Goal: Task Accomplishment & Management: Use online tool/utility

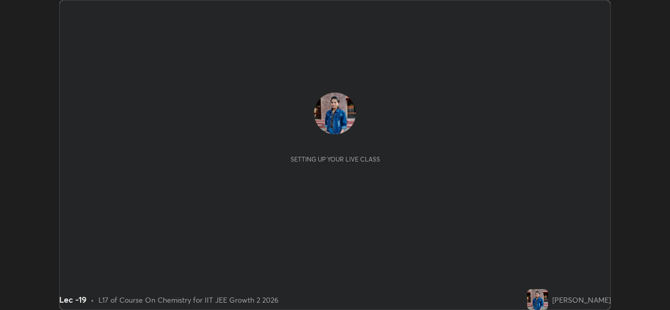
scroll to position [310, 669]
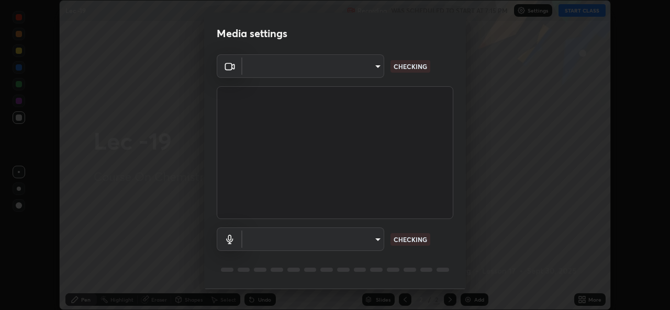
type input "78e73baf3d63bceb4c45423e3c658d9595c8caa1ee6d34b79bc6d5c79dc82097"
type input "default"
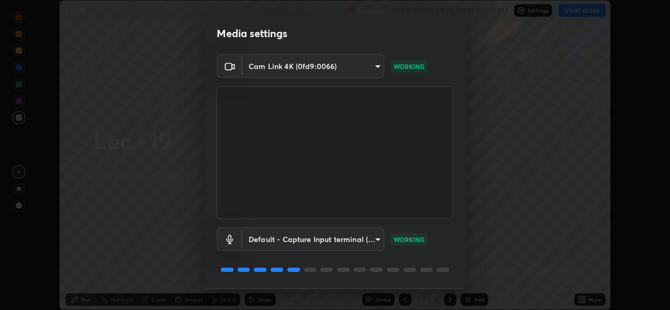
scroll to position [33, 0]
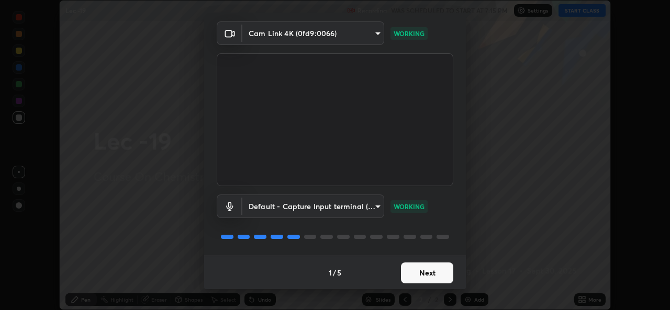
click at [421, 277] on button "Next" at bounding box center [427, 273] width 52 height 21
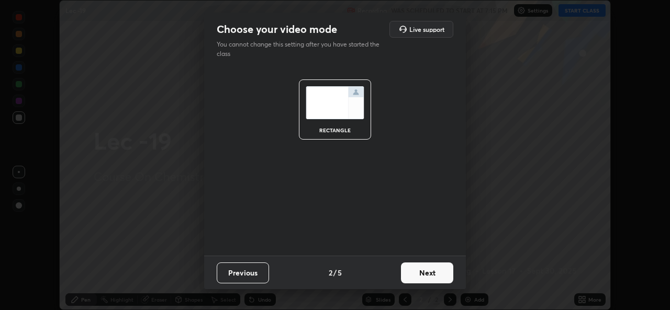
scroll to position [0, 0]
click at [422, 276] on button "Next" at bounding box center [427, 273] width 52 height 21
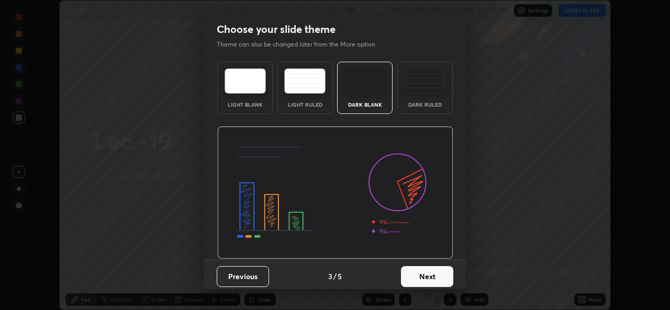
click at [422, 276] on button "Next" at bounding box center [427, 276] width 52 height 21
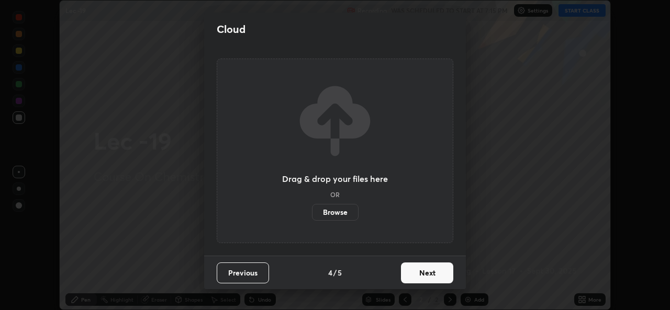
click at [413, 275] on button "Next" at bounding box center [427, 273] width 52 height 21
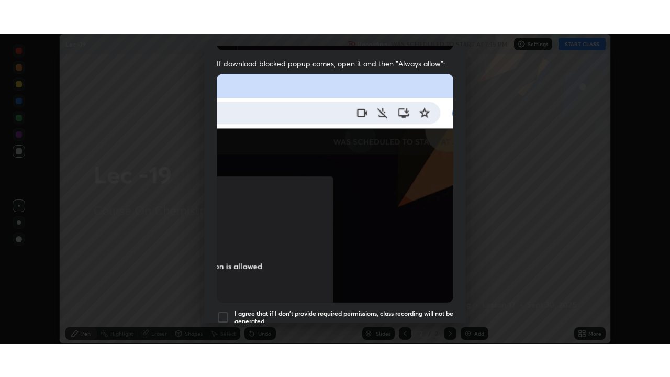
scroll to position [246, 0]
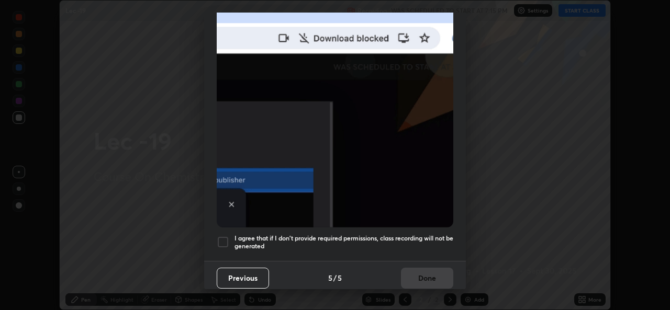
click at [231, 239] on div "I agree that if I don't provide required permissions, class recording will not …" at bounding box center [335, 242] width 236 height 13
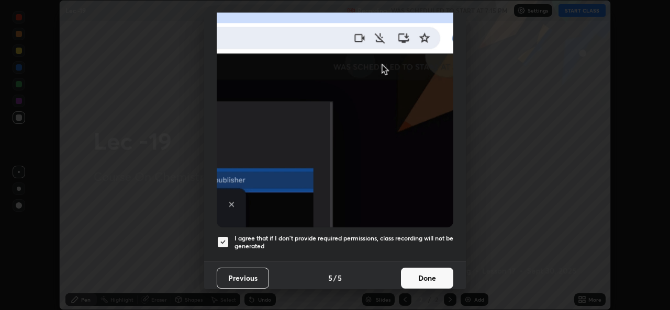
click at [413, 283] on button "Done" at bounding box center [427, 278] width 52 height 21
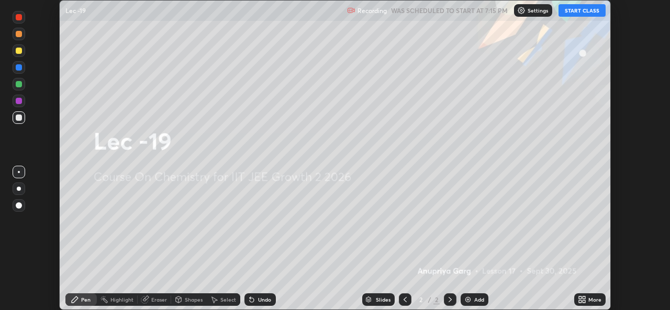
click at [586, 15] on button "START CLASS" at bounding box center [581, 10] width 47 height 13
click at [588, 298] on div "More" at bounding box center [594, 299] width 13 height 5
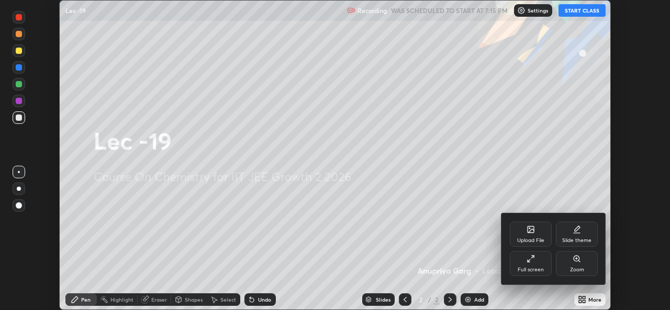
click at [535, 270] on div "Full screen" at bounding box center [530, 269] width 26 height 5
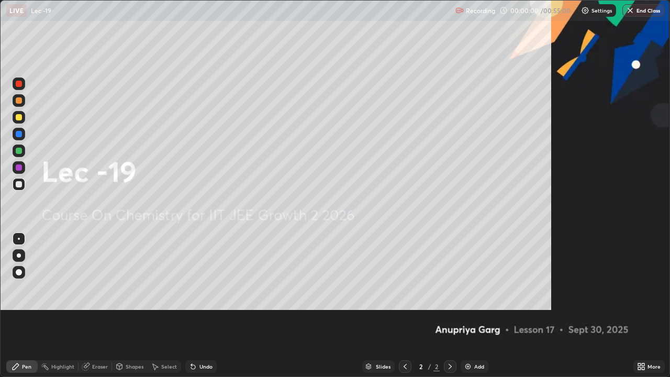
scroll to position [377, 670]
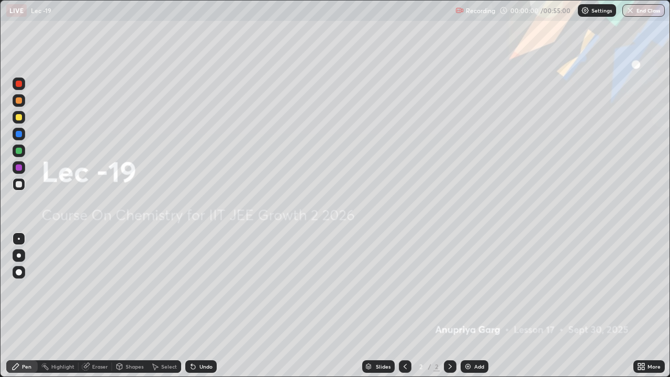
click at [480, 310] on div "Add" at bounding box center [479, 366] width 10 height 5
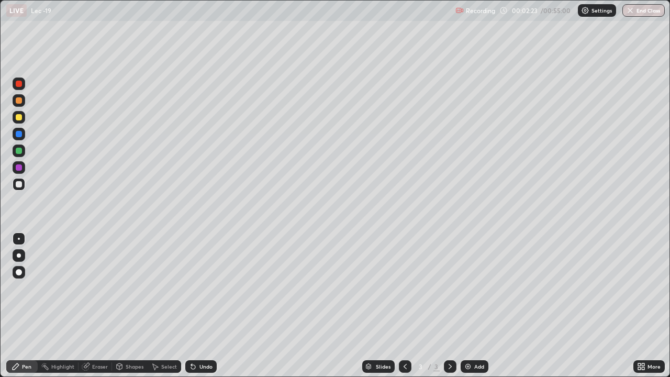
click at [173, 310] on div "Select" at bounding box center [169, 366] width 16 height 5
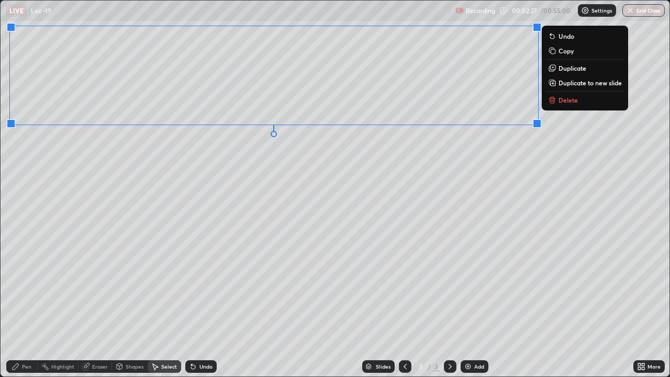
click at [284, 225] on div "0 ° Undo Copy Duplicate Duplicate to new slide Delete" at bounding box center [335, 189] width 668 height 376
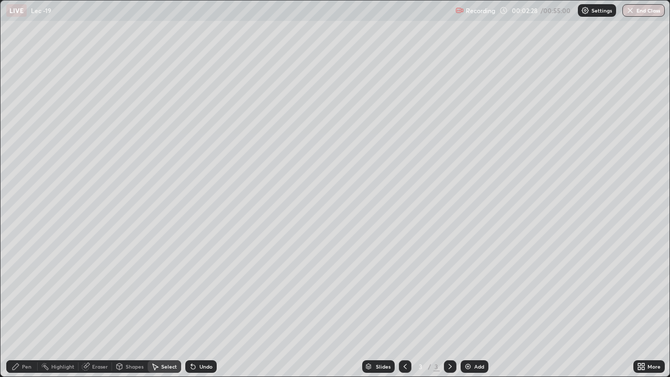
click at [28, 310] on div "Pen" at bounding box center [26, 366] width 9 height 5
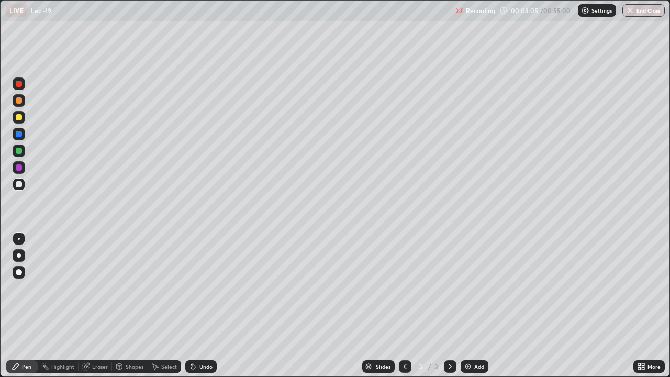
click at [98, 310] on div "Eraser" at bounding box center [100, 366] width 16 height 5
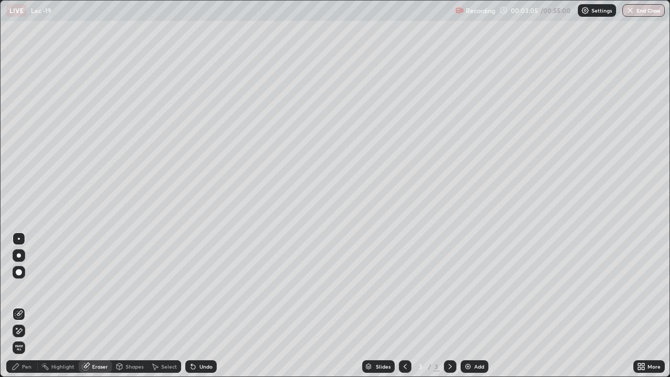
click at [130, 310] on div "Shapes" at bounding box center [135, 366] width 18 height 5
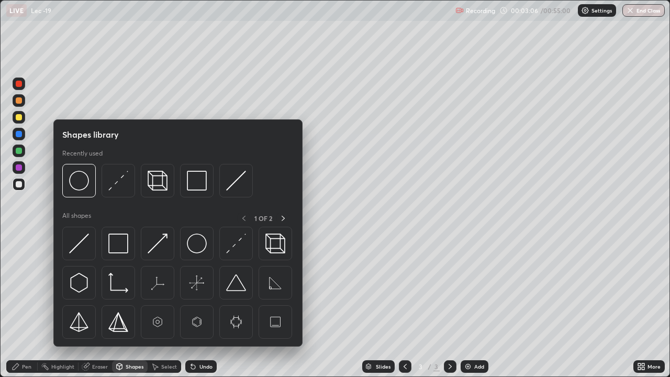
click at [164, 310] on div "Select" at bounding box center [169, 366] width 16 height 5
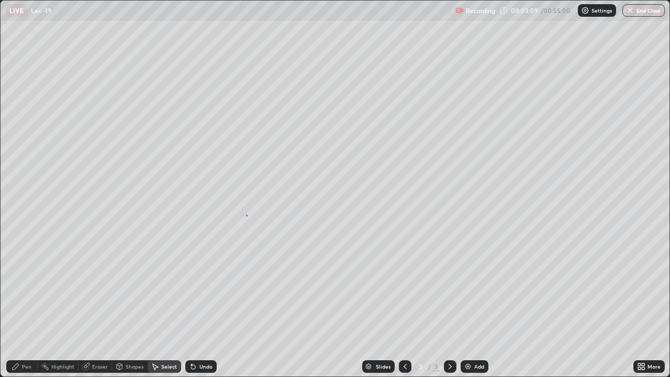
click at [246, 214] on div "0 ° Undo Copy Duplicate Duplicate to new slide Delete" at bounding box center [335, 189] width 668 height 376
click at [33, 310] on div "Pen" at bounding box center [21, 366] width 31 height 13
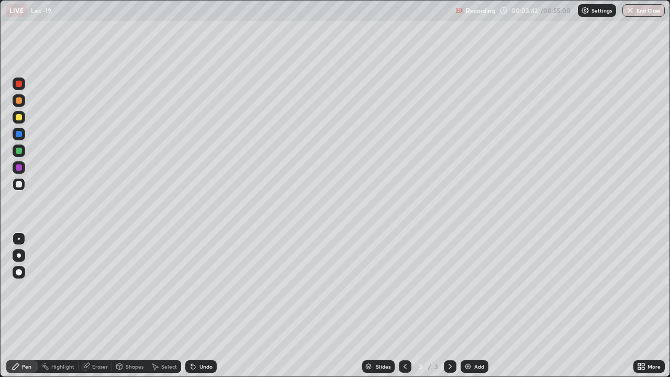
click at [18, 117] on div at bounding box center [19, 117] width 6 height 6
click at [90, 310] on div "Eraser" at bounding box center [94, 366] width 33 height 13
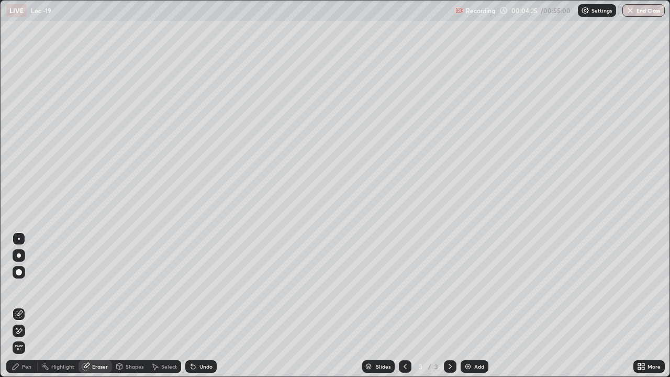
click at [18, 273] on div at bounding box center [19, 272] width 6 height 6
click at [27, 310] on div "Pen" at bounding box center [26, 366] width 9 height 5
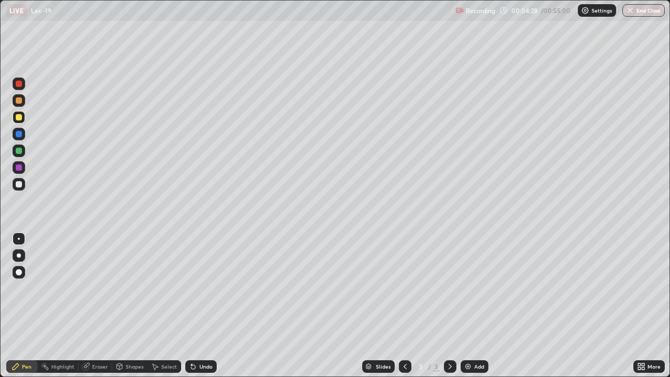
click at [25, 185] on div at bounding box center [19, 184] width 13 height 13
click at [93, 310] on div "Eraser" at bounding box center [100, 366] width 16 height 5
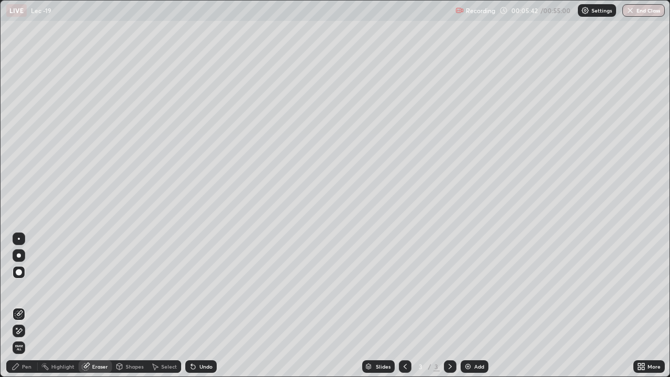
click at [25, 310] on div "Pen" at bounding box center [21, 366] width 31 height 13
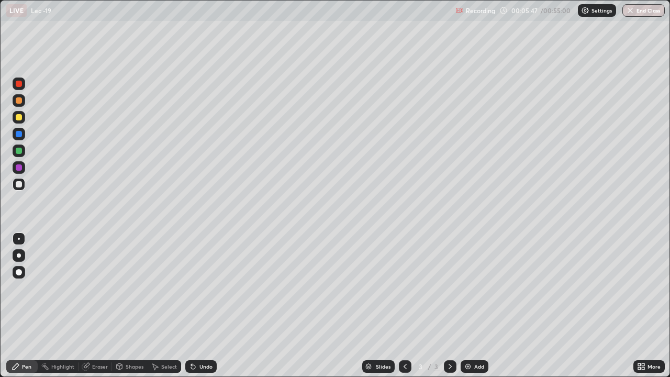
click at [201, 310] on div "Undo" at bounding box center [205, 366] width 13 height 5
click at [204, 310] on div "Undo" at bounding box center [205, 366] width 13 height 5
click at [204, 310] on div "Undo" at bounding box center [200, 366] width 31 height 13
click at [20, 117] on div at bounding box center [19, 117] width 6 height 6
click at [20, 106] on div at bounding box center [19, 100] width 13 height 13
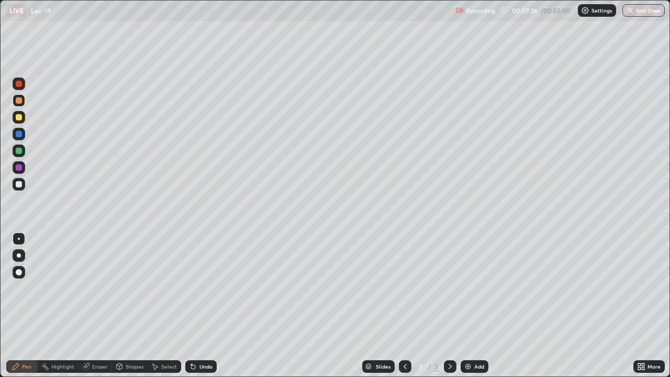
click at [191, 310] on icon at bounding box center [191, 364] width 1 height 1
click at [200, 310] on div "Undo" at bounding box center [200, 366] width 31 height 13
click at [201, 310] on div "Undo" at bounding box center [205, 366] width 13 height 5
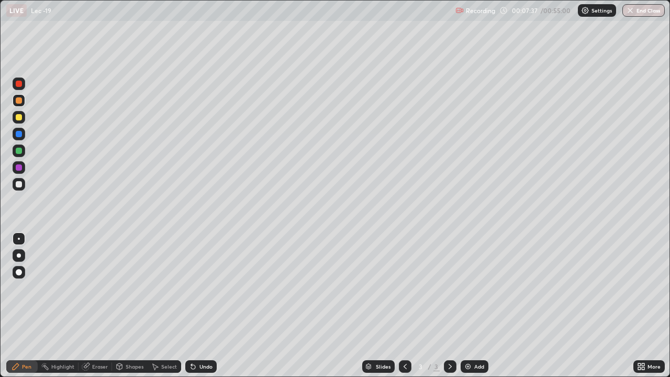
click at [202, 310] on div "Undo" at bounding box center [205, 366] width 13 height 5
click at [475, 310] on div "Add" at bounding box center [479, 366] width 10 height 5
click at [403, 310] on icon at bounding box center [405, 366] width 8 height 8
click at [469, 310] on img at bounding box center [467, 366] width 8 height 8
click at [202, 310] on div "Undo" at bounding box center [205, 366] width 13 height 5
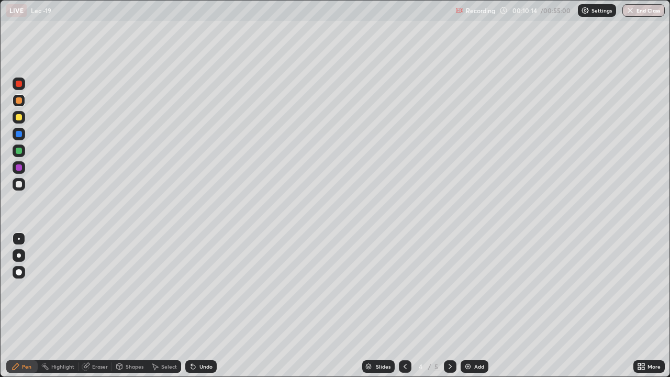
click at [201, 310] on div "Undo" at bounding box center [205, 366] width 13 height 5
click at [19, 184] on div at bounding box center [19, 184] width 6 height 6
click at [165, 310] on div "Select" at bounding box center [169, 366] width 16 height 5
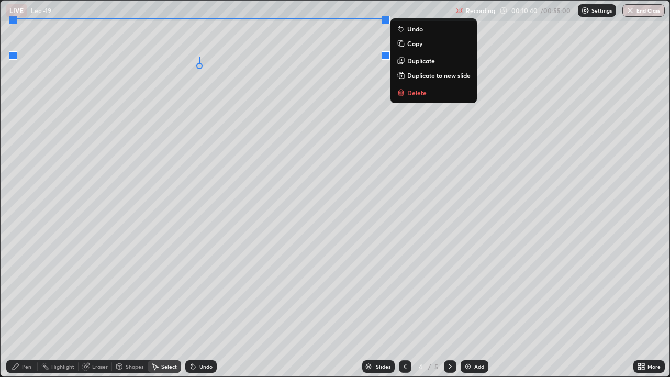
click at [163, 182] on div "0 ° Undo Copy Duplicate Duplicate to new slide Delete" at bounding box center [335, 189] width 668 height 376
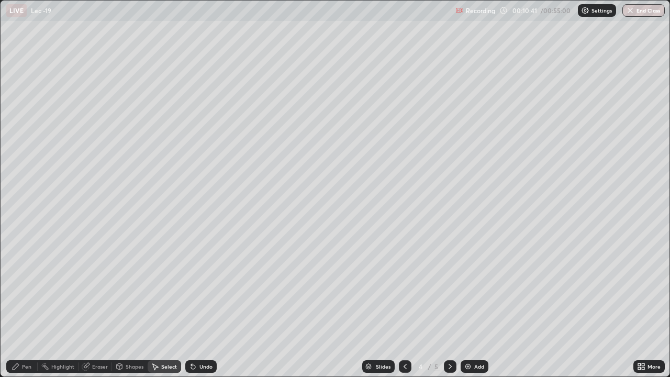
click at [22, 310] on div "Pen" at bounding box center [26, 366] width 9 height 5
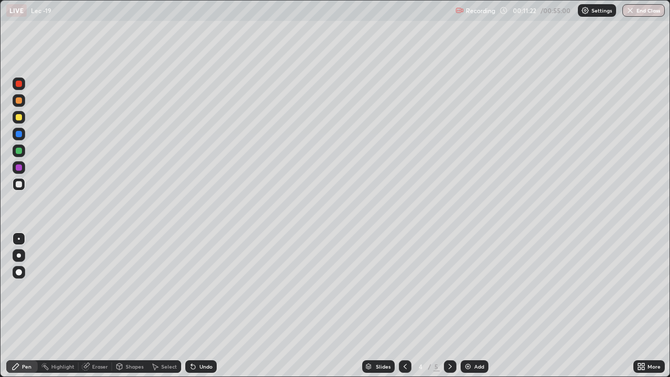
click at [163, 310] on div "Select" at bounding box center [169, 366] width 16 height 5
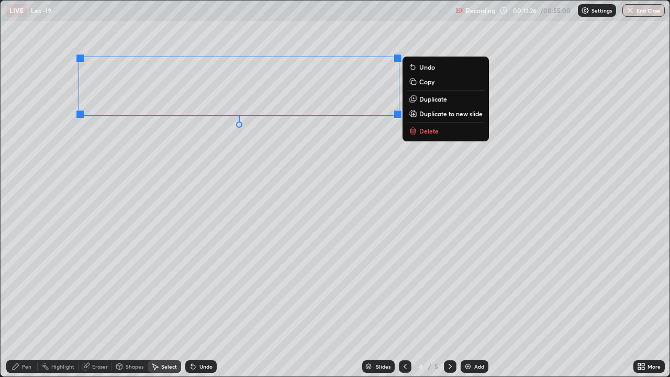
click at [239, 225] on div "0 ° Undo Copy Duplicate Duplicate to new slide Delete" at bounding box center [335, 189] width 668 height 376
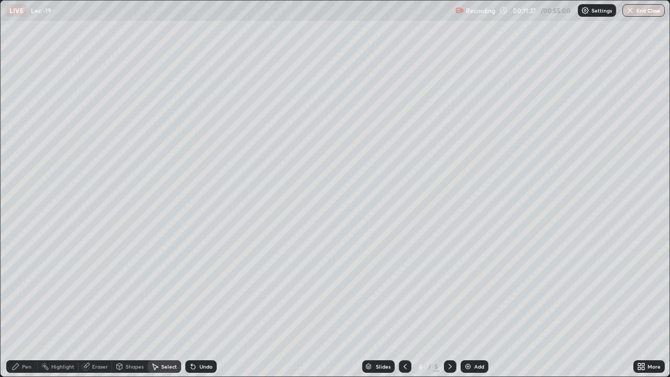
click at [28, 310] on div "Pen" at bounding box center [21, 366] width 31 height 13
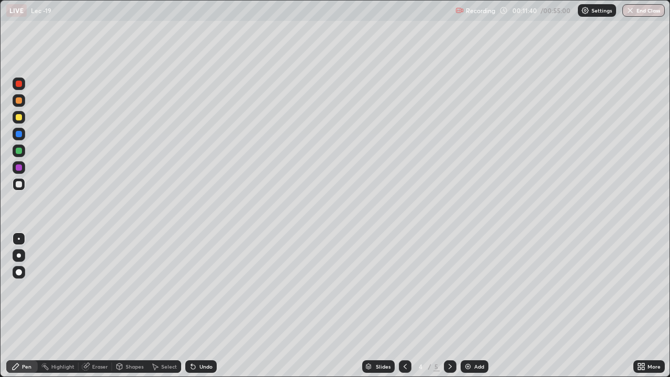
click at [21, 106] on div at bounding box center [19, 100] width 13 height 13
click at [21, 187] on div at bounding box center [19, 184] width 13 height 13
click at [21, 101] on div at bounding box center [19, 100] width 6 height 6
click at [21, 185] on div at bounding box center [19, 184] width 6 height 6
click at [164, 310] on div "Select" at bounding box center [169, 366] width 16 height 5
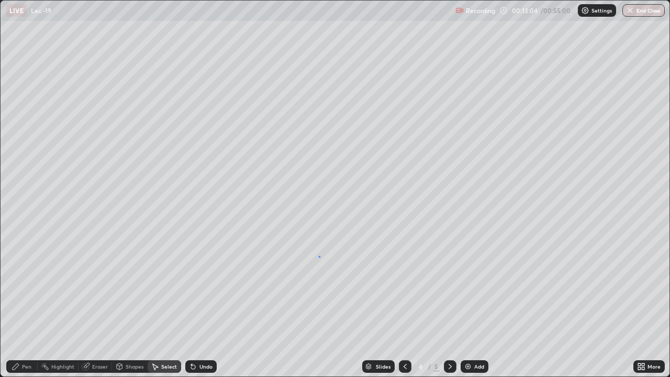
click at [320, 256] on div "0 ° Undo Copy Duplicate Duplicate to new slide Delete" at bounding box center [335, 189] width 668 height 376
click at [97, 310] on div "Eraser" at bounding box center [100, 366] width 16 height 5
click at [26, 310] on div "Pen" at bounding box center [26, 366] width 9 height 5
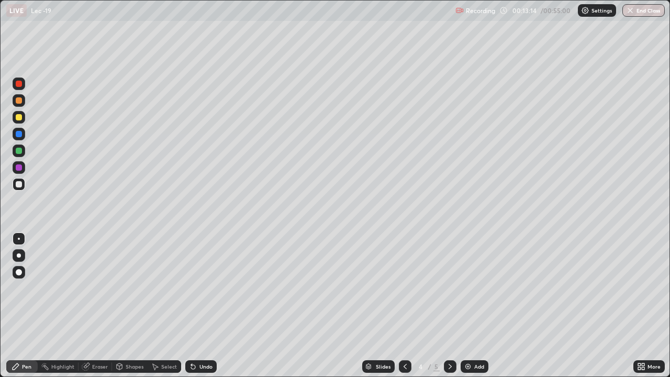
click at [19, 100] on div at bounding box center [19, 100] width 6 height 6
click at [19, 187] on div at bounding box center [19, 184] width 6 height 6
click at [204, 310] on div "Undo" at bounding box center [205, 366] width 13 height 5
click at [478, 310] on div "Add" at bounding box center [479, 366] width 10 height 5
click at [19, 121] on div at bounding box center [19, 117] width 13 height 13
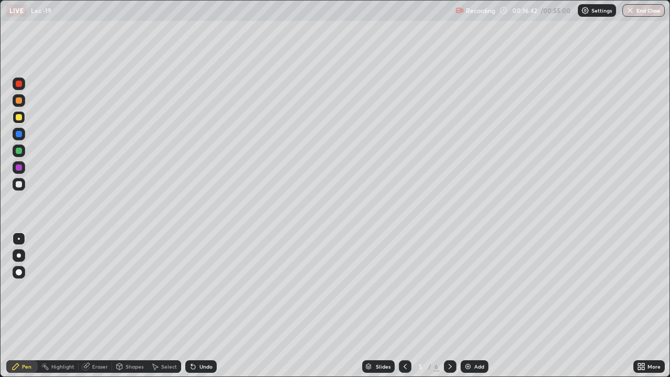
click at [21, 186] on div at bounding box center [19, 184] width 6 height 6
click at [158, 310] on icon at bounding box center [155, 366] width 8 height 8
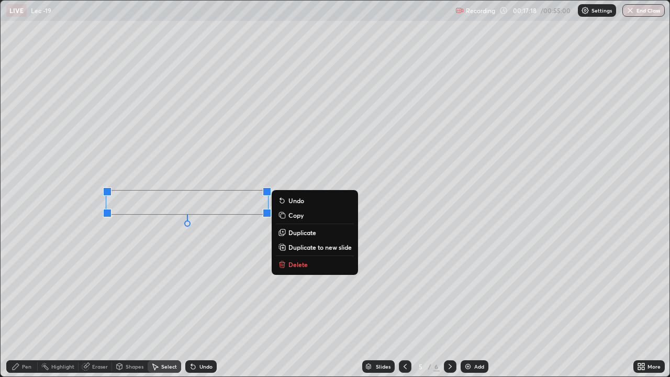
click at [141, 277] on div "0 ° Undo Copy Duplicate Duplicate to new slide Delete" at bounding box center [335, 189] width 668 height 376
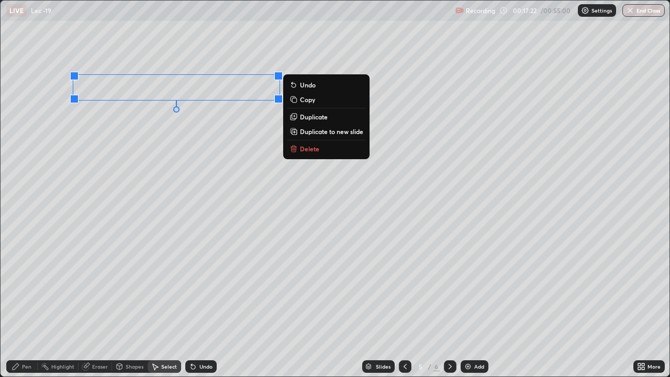
click at [135, 218] on div "0 ° Undo Copy Duplicate Duplicate to new slide Delete" at bounding box center [335, 189] width 668 height 376
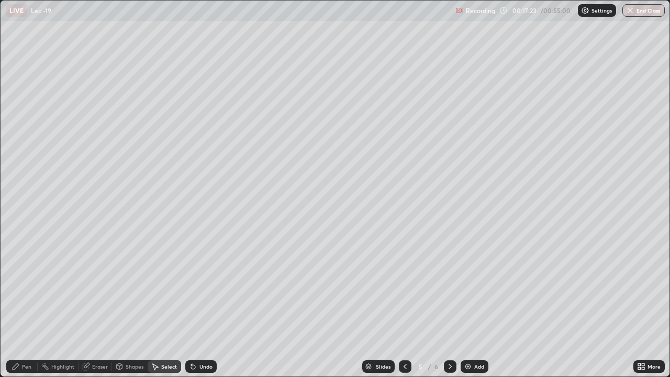
click at [27, 310] on div "Pen" at bounding box center [21, 366] width 31 height 13
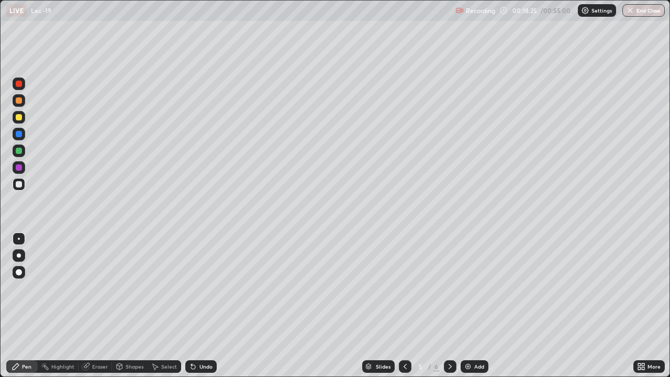
click at [167, 310] on div "Select" at bounding box center [169, 366] width 16 height 5
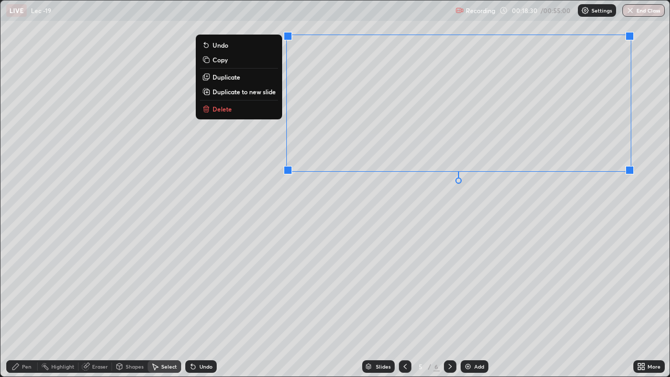
click at [448, 216] on div "0 ° Undo Copy Duplicate Duplicate to new slide Delete" at bounding box center [335, 189] width 668 height 376
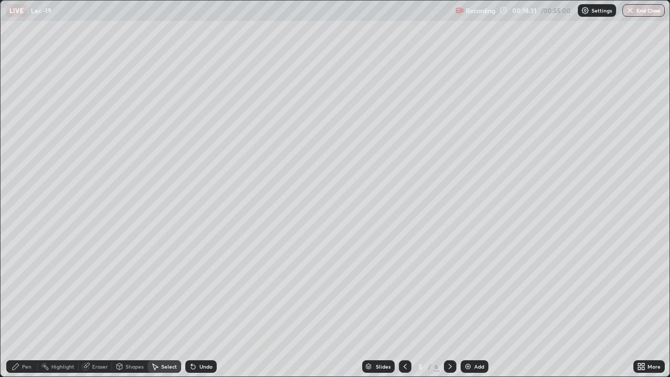
click at [25, 310] on div "Pen" at bounding box center [26, 366] width 9 height 5
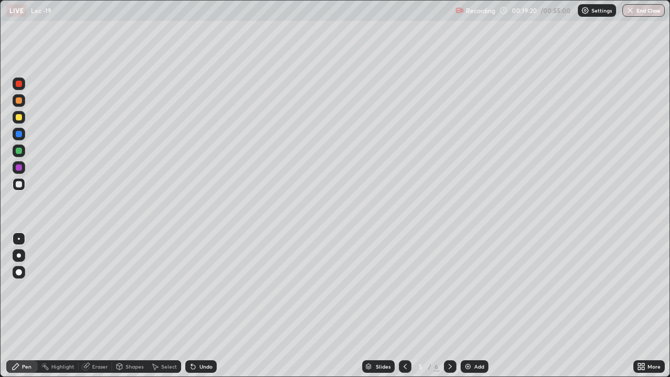
click at [20, 101] on div at bounding box center [19, 100] width 6 height 6
click at [19, 184] on div at bounding box center [19, 184] width 6 height 6
click at [207, 310] on div "Undo" at bounding box center [205, 366] width 13 height 5
click at [19, 118] on div at bounding box center [19, 117] width 6 height 6
click at [19, 184] on div at bounding box center [19, 184] width 6 height 6
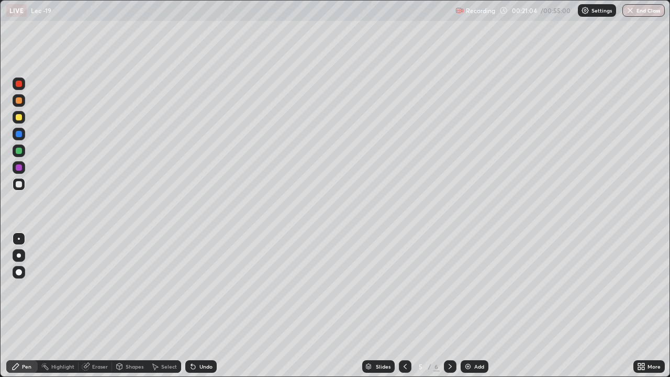
click at [202, 310] on div "Undo" at bounding box center [205, 366] width 13 height 5
click at [202, 310] on div "Undo" at bounding box center [200, 366] width 31 height 13
click at [201, 310] on div "Undo" at bounding box center [200, 366] width 31 height 13
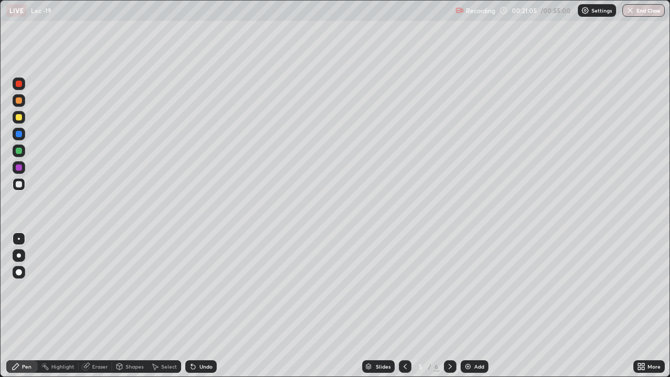
click at [199, 310] on div "Undo" at bounding box center [200, 366] width 31 height 13
click at [6, 310] on div "Pen" at bounding box center [21, 366] width 31 height 13
click at [648, 15] on button "End Class" at bounding box center [643, 10] width 42 height 13
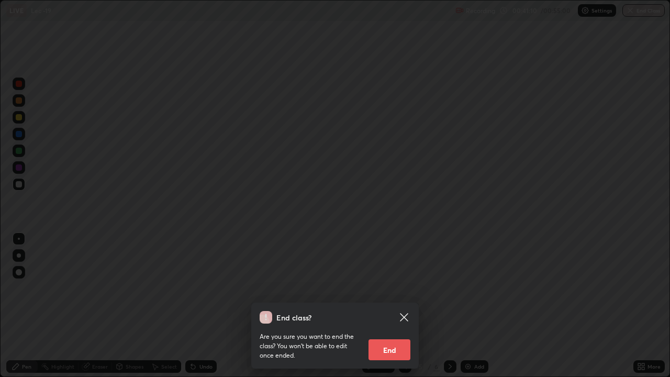
click at [395, 310] on button "End" at bounding box center [389, 349] width 42 height 21
